Goal: Information Seeking & Learning: Find specific page/section

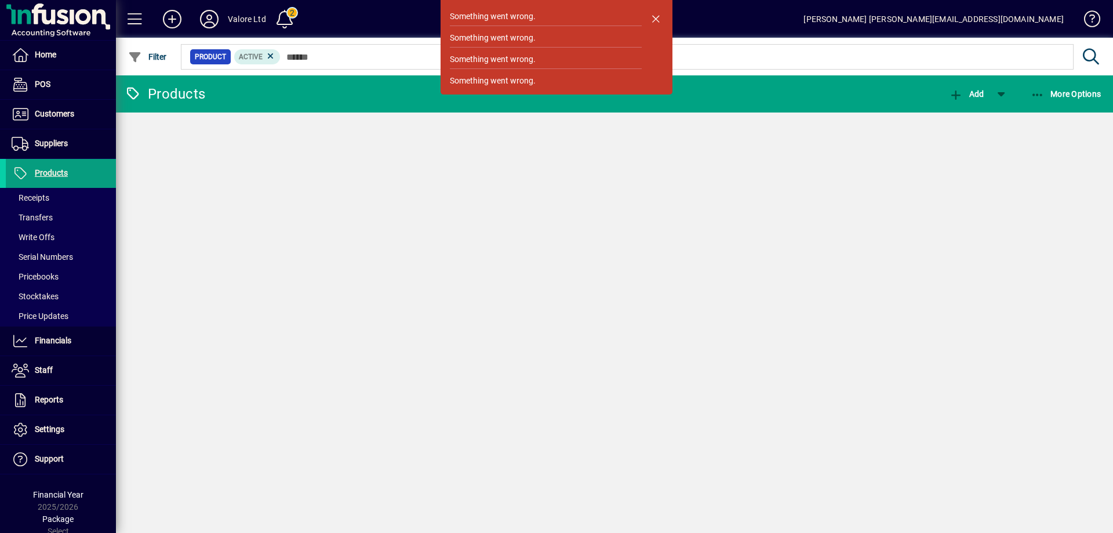
click at [983, 16] on div "[PERSON_NAME] [PERSON_NAME][EMAIL_ADDRESS][DOMAIN_NAME]" at bounding box center [934, 19] width 260 height 19
click at [34, 56] on span "Home" at bounding box center [31, 55] width 50 height 14
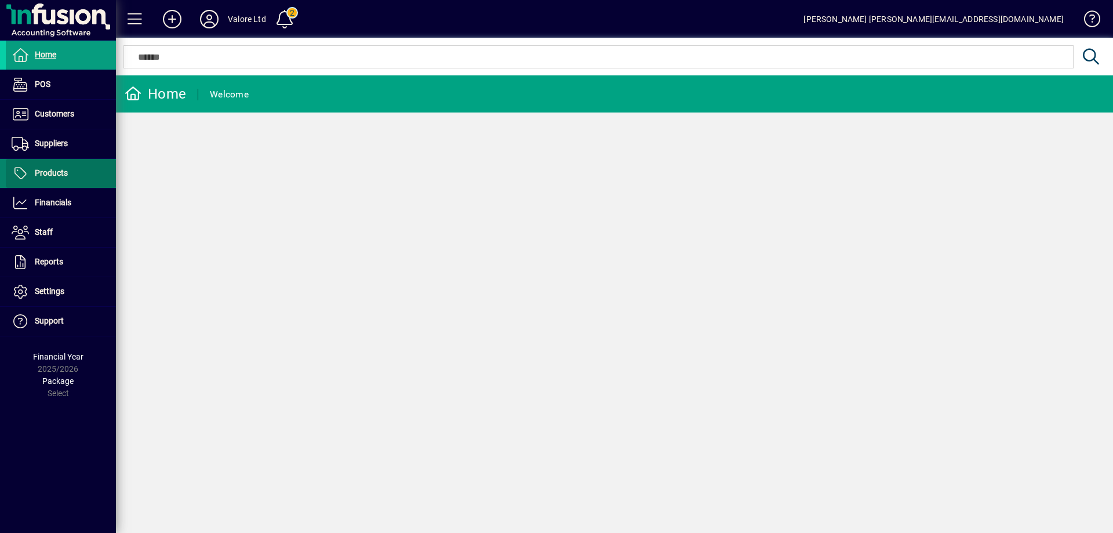
click at [57, 170] on span "Products" at bounding box center [51, 172] width 33 height 9
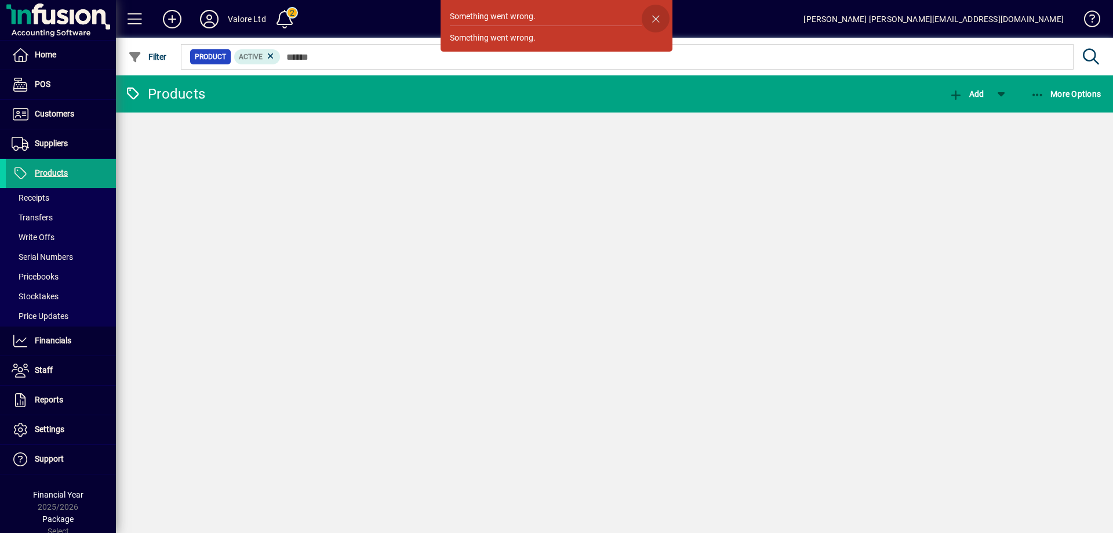
click at [659, 16] on span "button" at bounding box center [656, 19] width 28 height 28
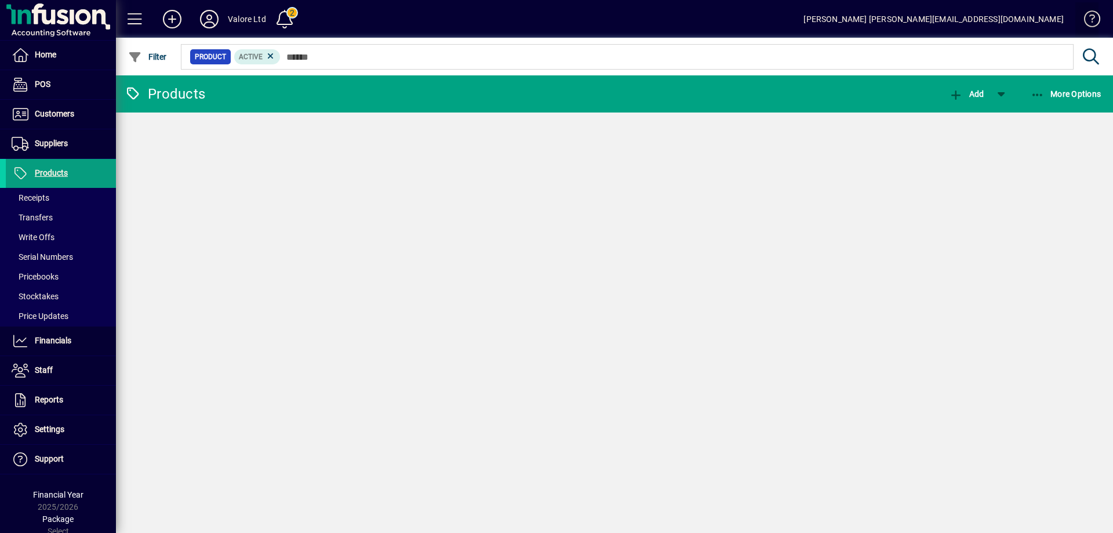
click at [1095, 17] on span at bounding box center [1087, 22] width 28 height 28
click at [960, 19] on div "[PERSON_NAME] [PERSON_NAME][EMAIL_ADDRESS][DOMAIN_NAME]" at bounding box center [934, 19] width 260 height 19
click at [209, 16] on icon at bounding box center [209, 19] width 23 height 19
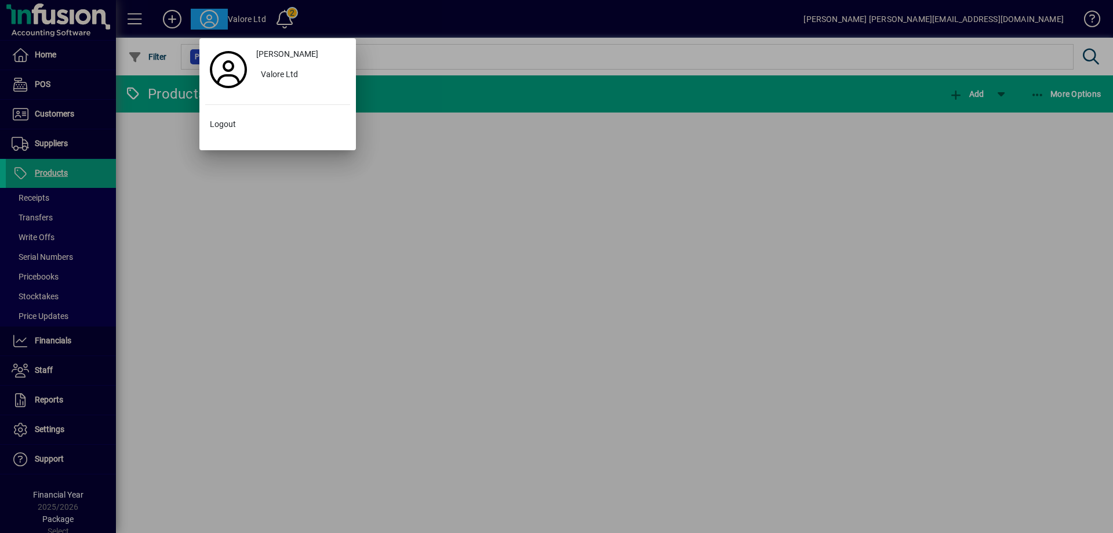
click at [355, 23] on div at bounding box center [556, 266] width 1113 height 533
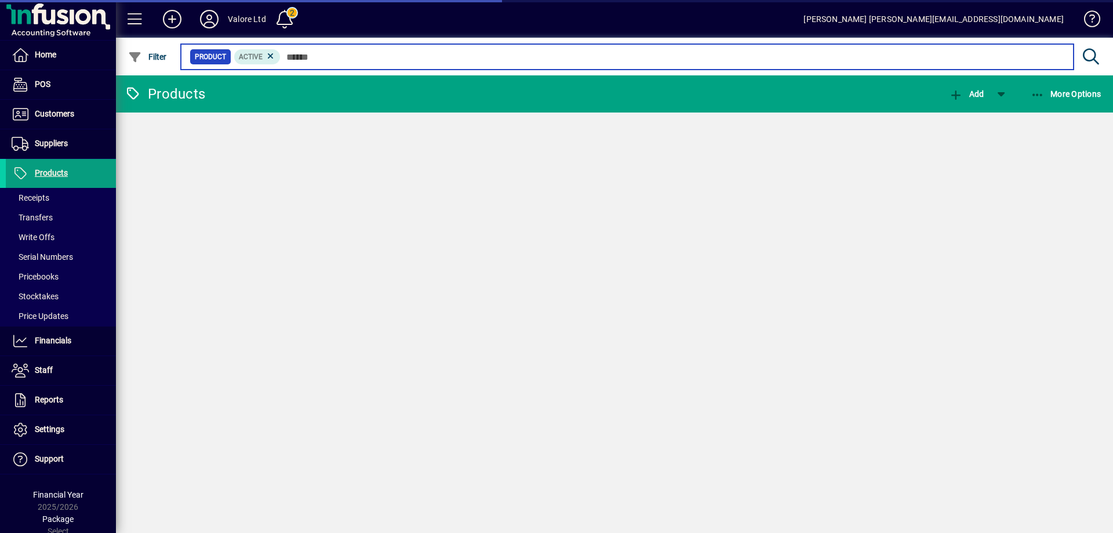
click at [302, 57] on input "text" at bounding box center [673, 57] width 784 height 16
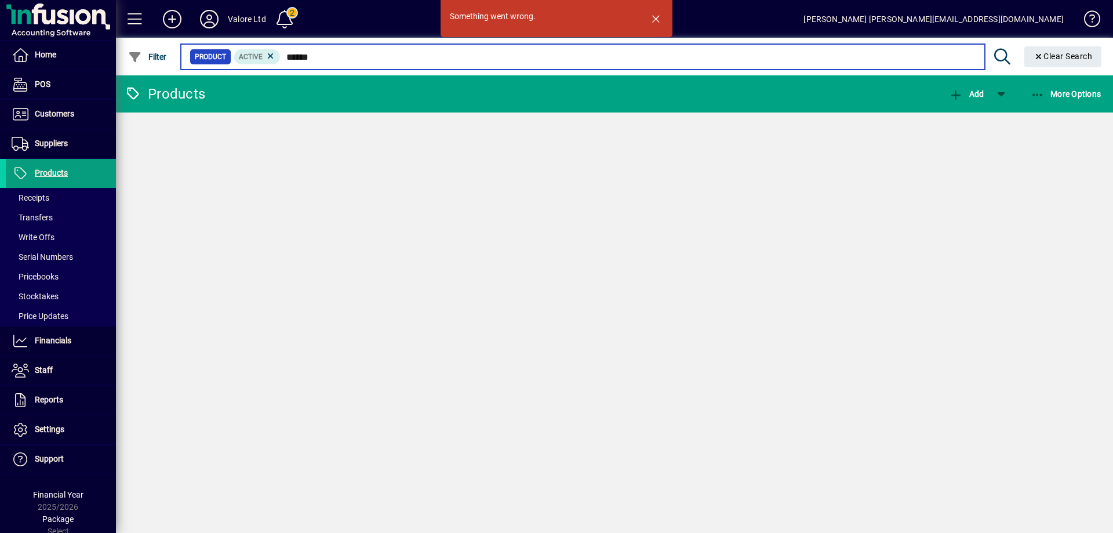
type input "******"
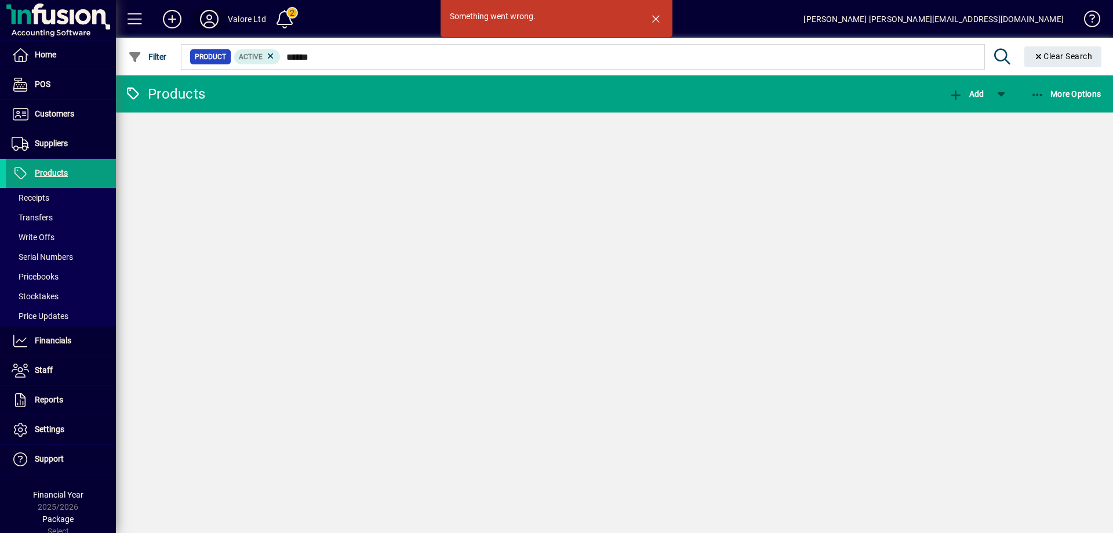
click at [202, 19] on icon at bounding box center [209, 19] width 23 height 19
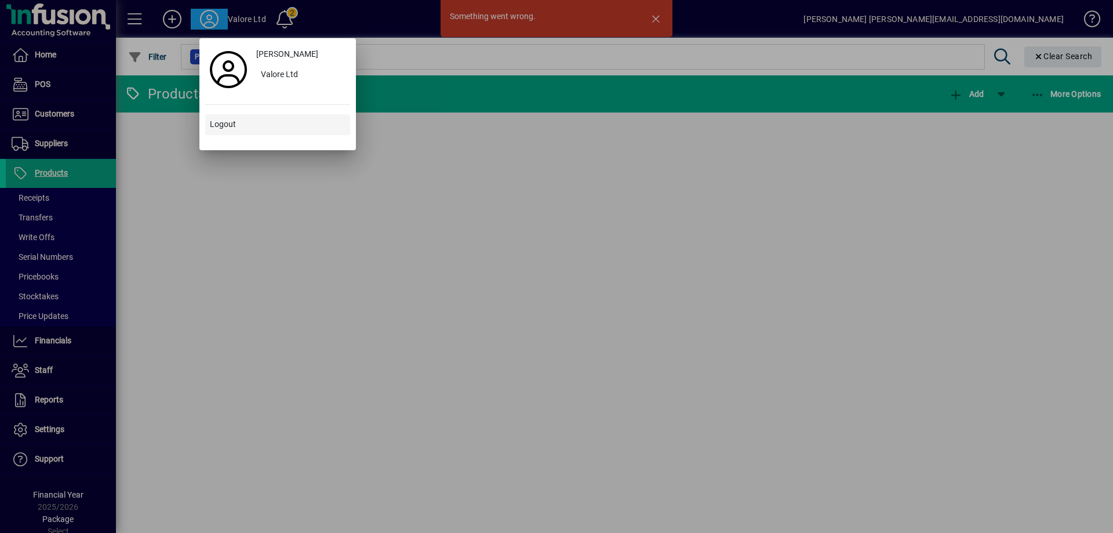
click at [222, 125] on span "Logout" at bounding box center [223, 124] width 26 height 12
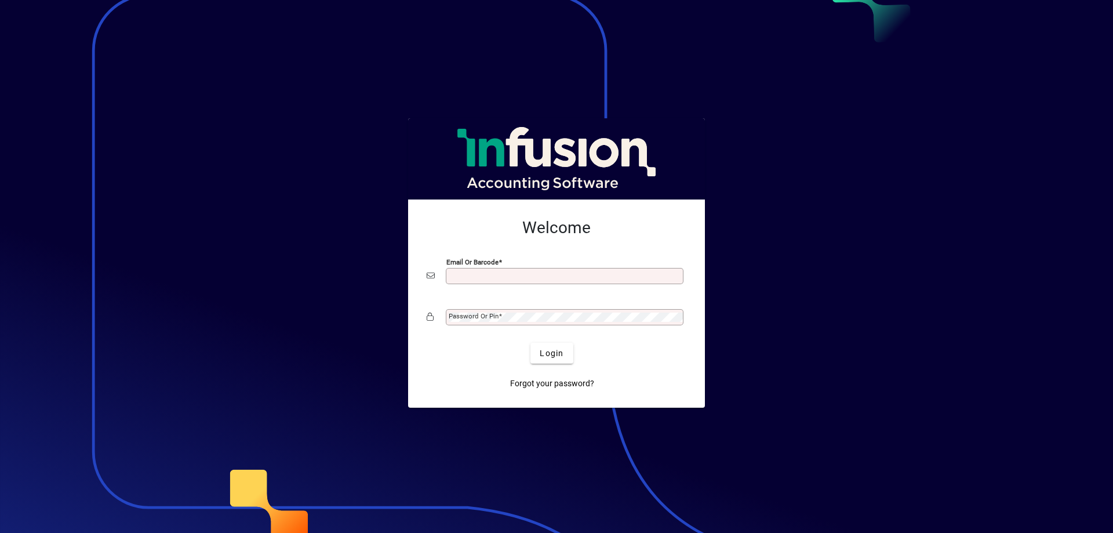
click at [539, 271] on div "Email or Barcode" at bounding box center [565, 276] width 238 height 16
type input "*"
type input "**********"
click at [492, 320] on mat-label "Password or Pin" at bounding box center [474, 316] width 50 height 8
click at [530, 343] on button "Login" at bounding box center [551, 353] width 42 height 21
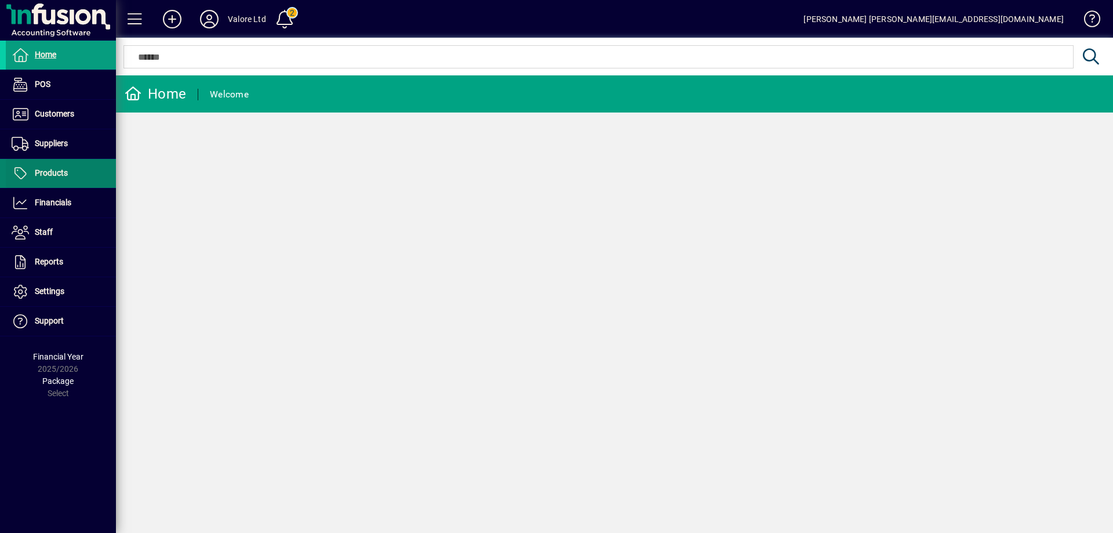
click at [64, 170] on span "Products" at bounding box center [51, 172] width 33 height 9
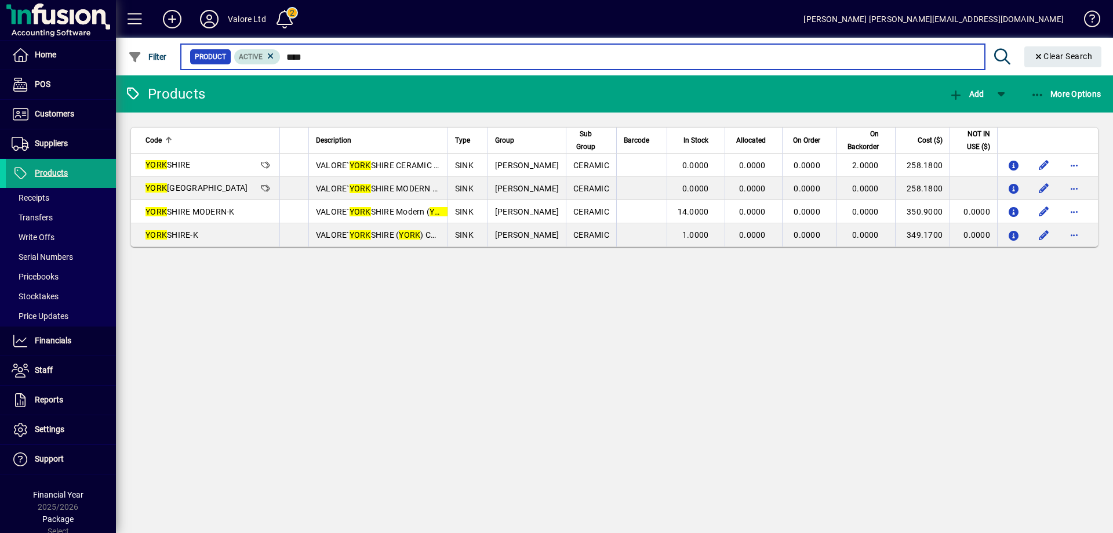
drag, startPoint x: 312, startPoint y: 58, endPoint x: 276, endPoint y: 60, distance: 36.0
click at [276, 60] on div "Product Active ****" at bounding box center [583, 57] width 786 height 16
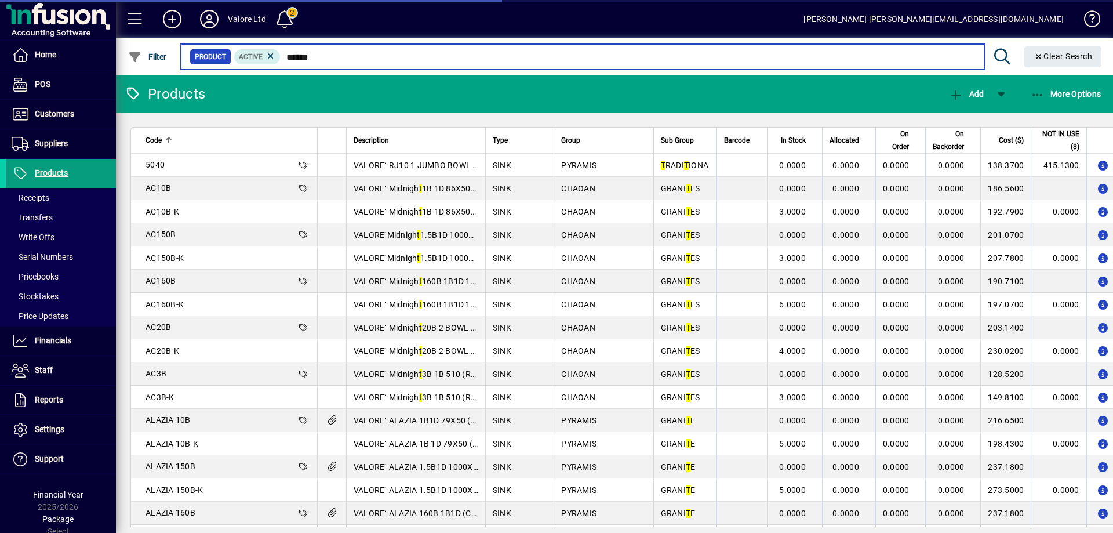
type input "******"
